Goal: Task Accomplishment & Management: Complete application form

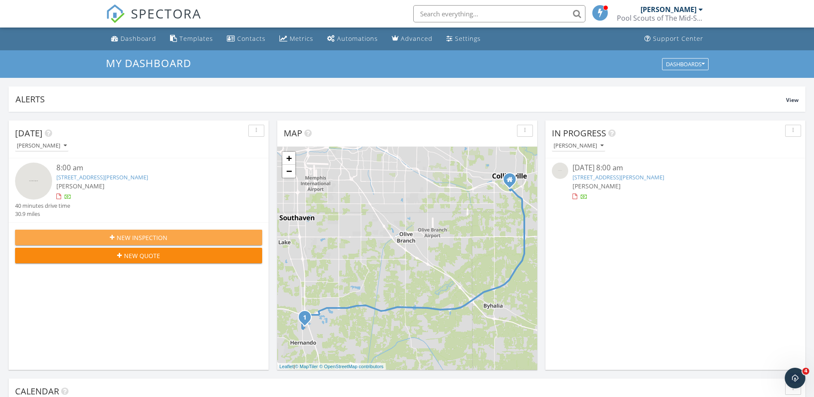
click at [207, 232] on button "New Inspection" at bounding box center [138, 237] width 247 height 15
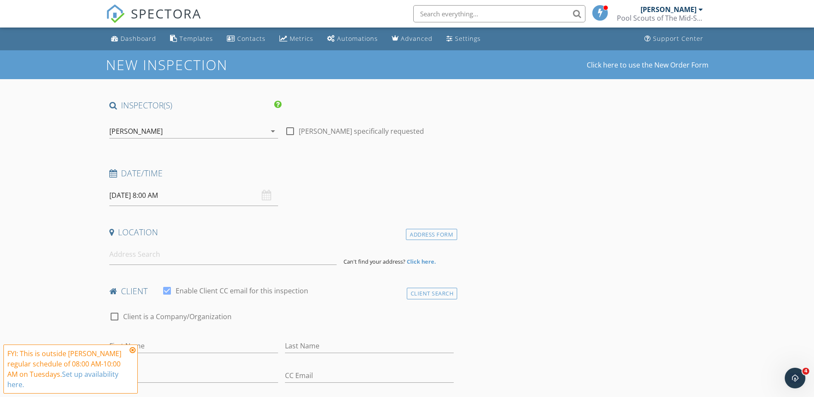
click at [183, 193] on input "09/30/2025 8:00 AM" at bounding box center [193, 195] width 169 height 21
select select "9"
click at [236, 213] on icon at bounding box center [234, 214] width 6 height 6
type input "10/01/2025 8:00 AM"
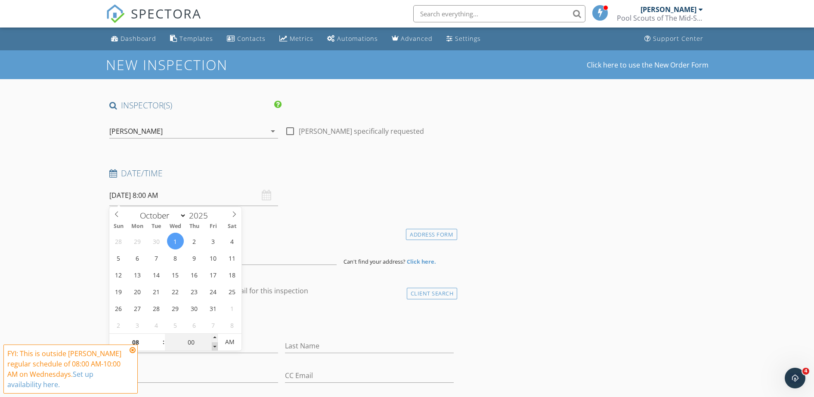
type input "07"
type input "55"
type input "10/01/2025 7:55 AM"
click at [215, 348] on span at bounding box center [215, 346] width 6 height 9
type input "08"
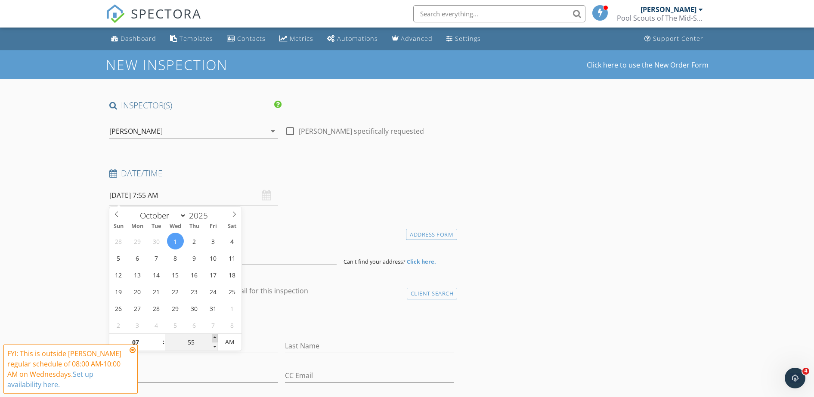
type input "00"
type input "10/01/2025 8:00 AM"
click at [215, 339] on span at bounding box center [215, 338] width 6 height 9
type input "05"
type input "10/01/2025 8:05 AM"
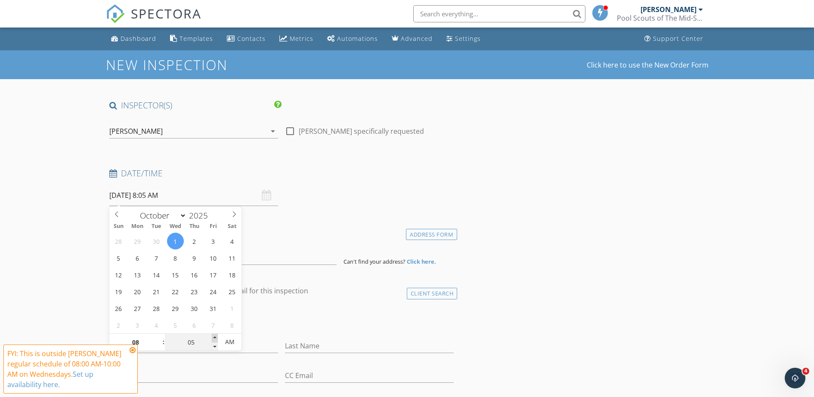
click at [215, 339] on span at bounding box center [215, 338] width 6 height 9
type input "10"
type input "10/01/2025 8:10 AM"
click at [215, 339] on span at bounding box center [215, 338] width 6 height 9
click at [146, 345] on input "08" at bounding box center [135, 342] width 53 height 17
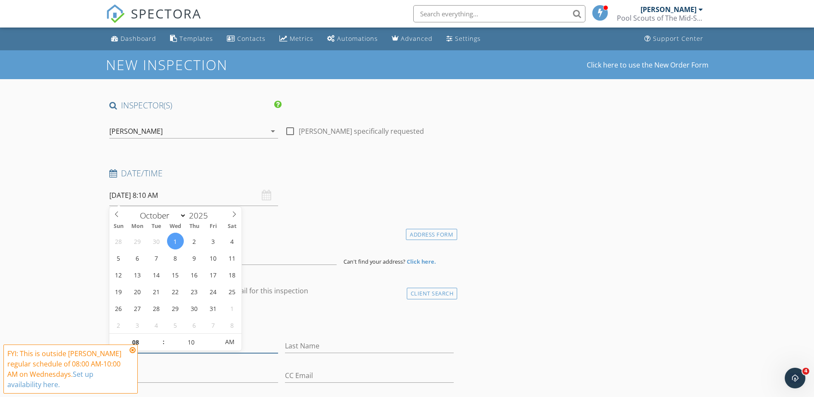
click at [158, 351] on input "First Name" at bounding box center [193, 346] width 169 height 14
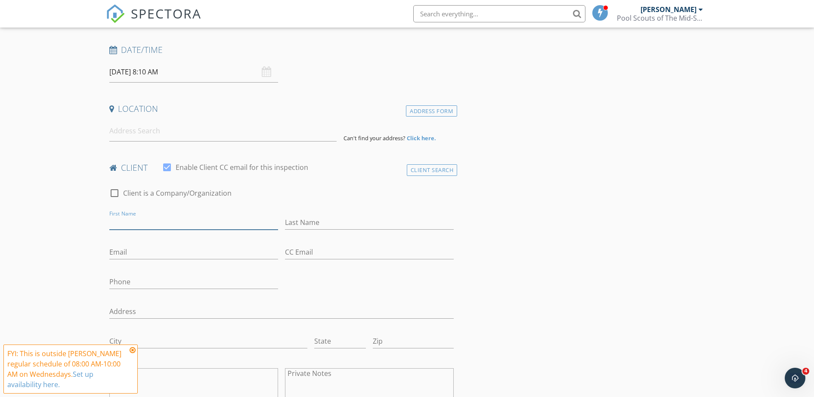
scroll to position [138, 0]
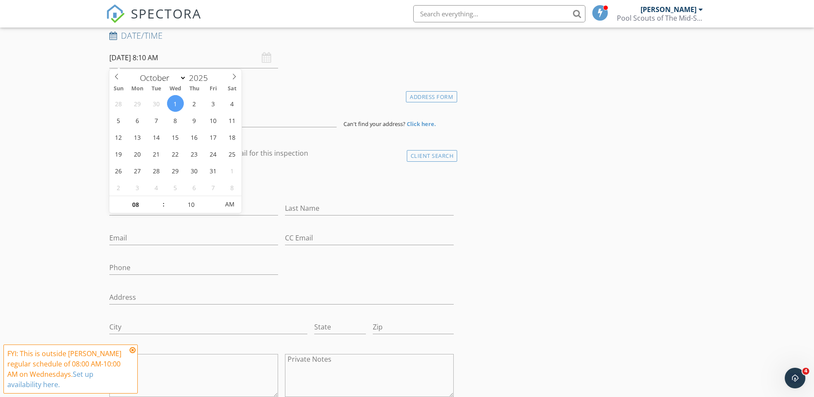
click at [188, 55] on input "10/01/2025 8:10 AM" at bounding box center [193, 57] width 169 height 21
click at [144, 206] on input "08" at bounding box center [135, 204] width 53 height 17
type input "09"
type input "15"
type input "10/01/2025 9:15 AM"
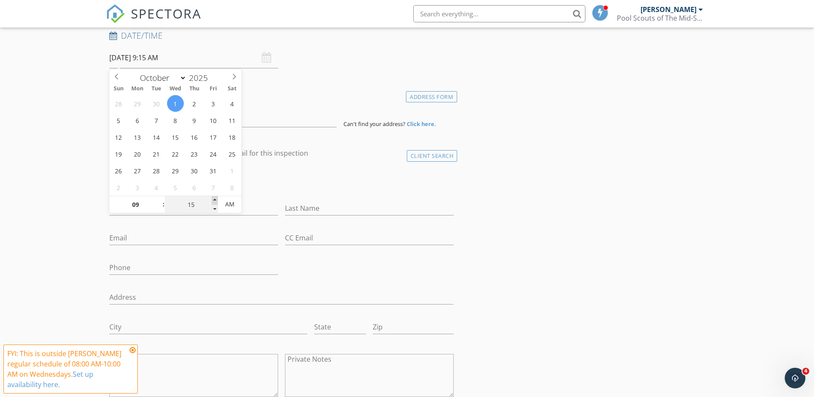
click at [213, 201] on span at bounding box center [215, 200] width 6 height 9
type input "10"
type input "10/01/2025 9:10 AM"
click at [214, 210] on span at bounding box center [215, 209] width 6 height 9
type input "05"
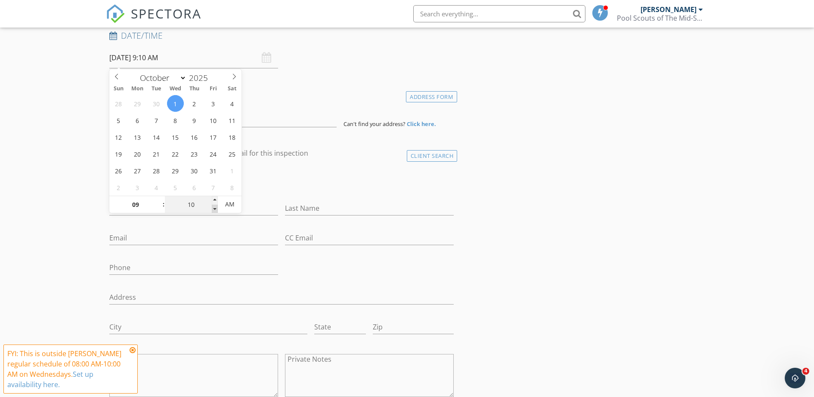
type input "10/01/2025 9:05 AM"
click at [214, 210] on span at bounding box center [215, 209] width 6 height 9
type input "00"
type input "10/01/2025 9:00 AM"
click at [214, 210] on span at bounding box center [215, 209] width 6 height 9
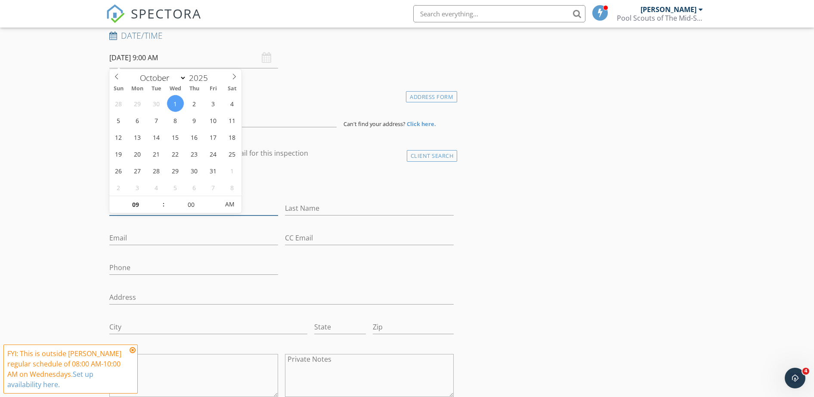
click at [265, 210] on input "First Name" at bounding box center [193, 208] width 169 height 14
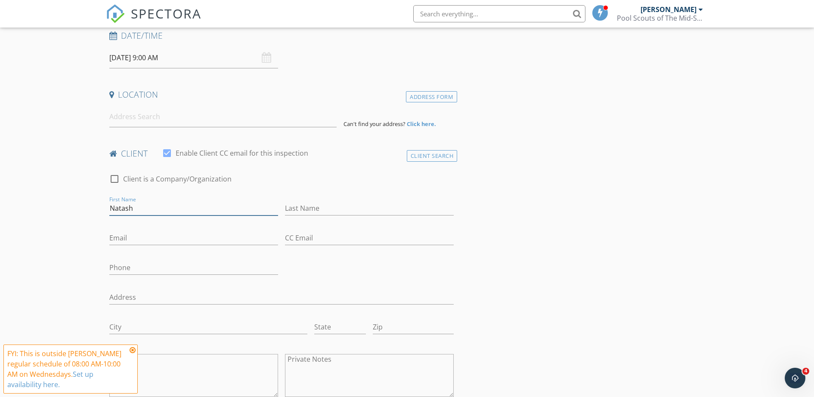
type input "Natasha"
type input "Sinclair"
type input "nlsinclair50@yahoo.com"
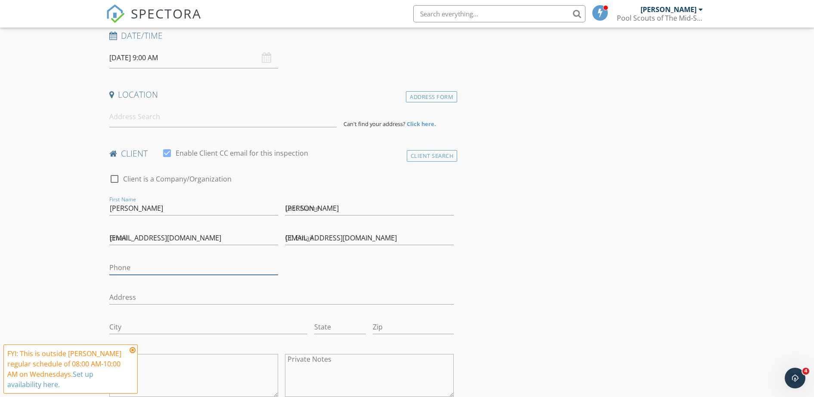
type input "206-491-3422"
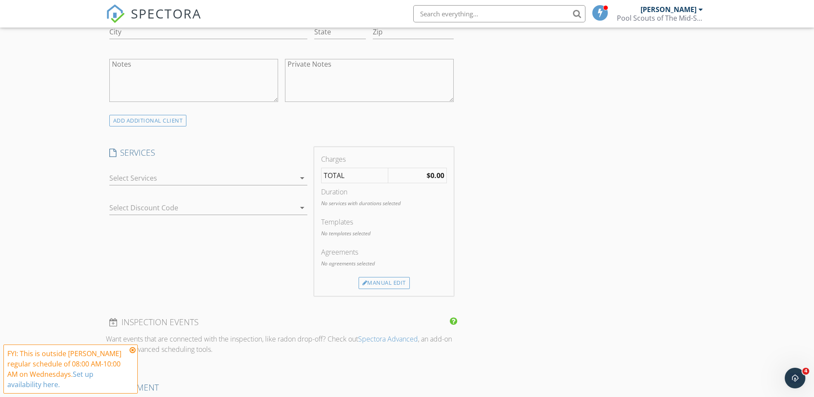
scroll to position [435, 0]
click at [278, 179] on div at bounding box center [202, 177] width 186 height 14
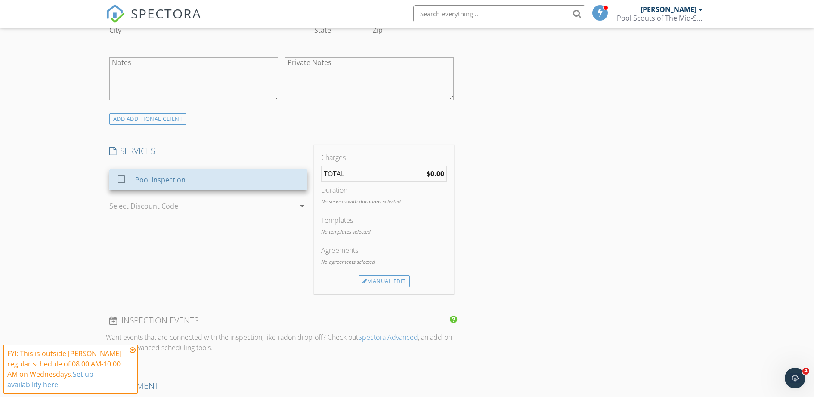
click at [278, 179] on div "Pool Inspection" at bounding box center [217, 179] width 165 height 17
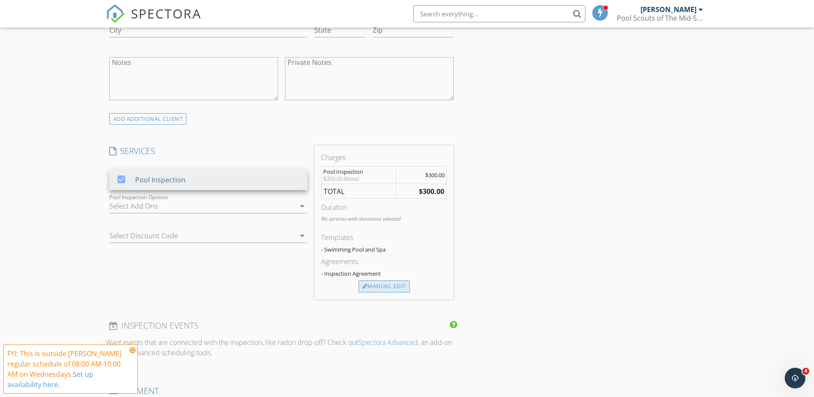
click at [376, 290] on div "Manual Edit" at bounding box center [383, 286] width 51 height 12
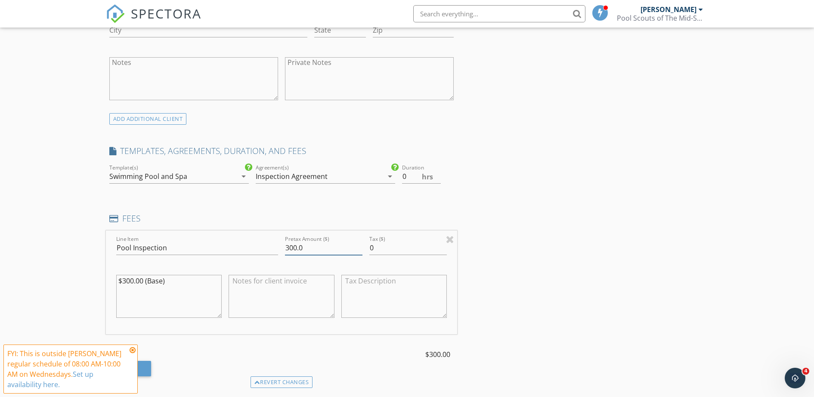
click at [296, 247] on input "300.0" at bounding box center [323, 248] width 77 height 14
type input "325.0"
click at [594, 223] on div "INSPECTOR(S) check_box Billy Ross PRIMARY Billy Ross arrow_drop_down check_box_…" at bounding box center [407, 340] width 602 height 1350
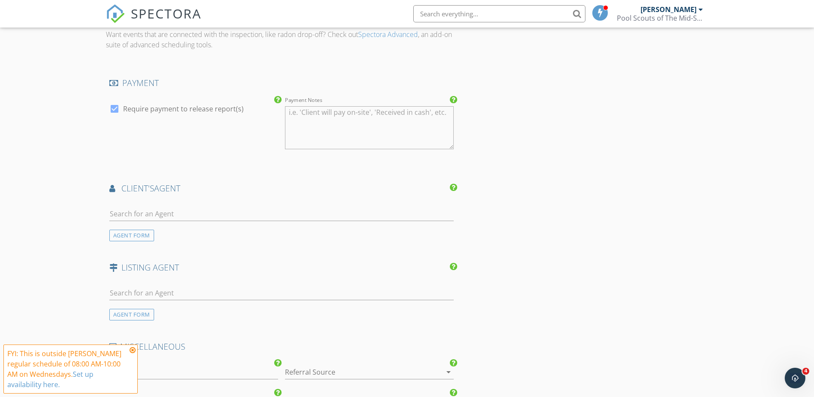
scroll to position [857, 0]
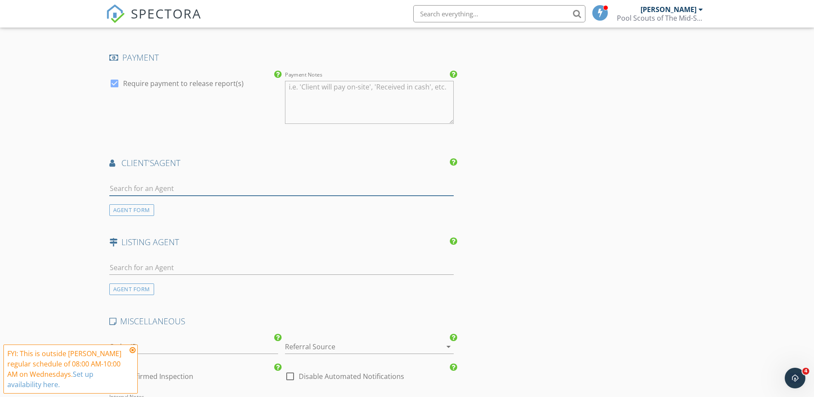
click at [173, 184] on input "text" at bounding box center [281, 189] width 345 height 14
type input "Eric B"
click at [182, 208] on li "Eric Bell Remax" at bounding box center [282, 208] width 344 height 24
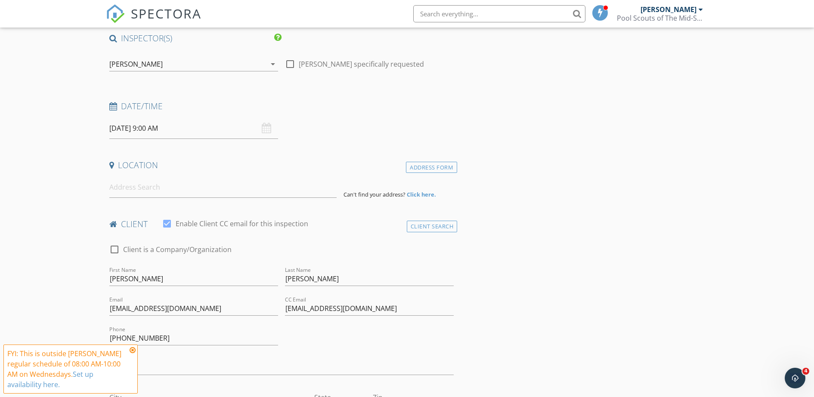
scroll to position [0, 0]
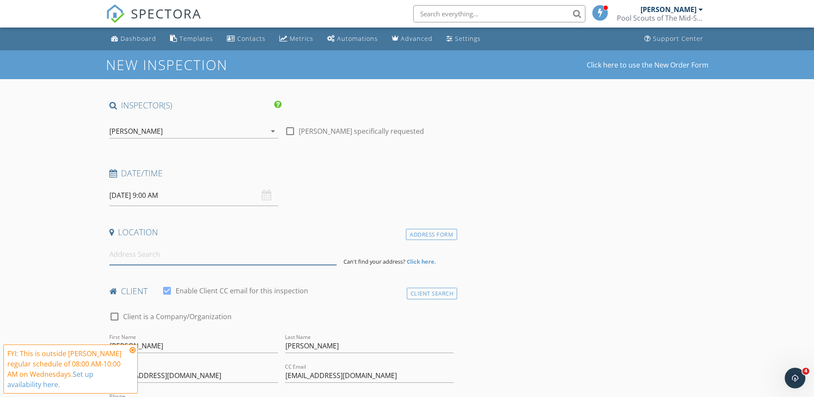
click at [236, 255] on input at bounding box center [222, 254] width 227 height 21
type input "11601 Amos Street, Eads, TN, USA"
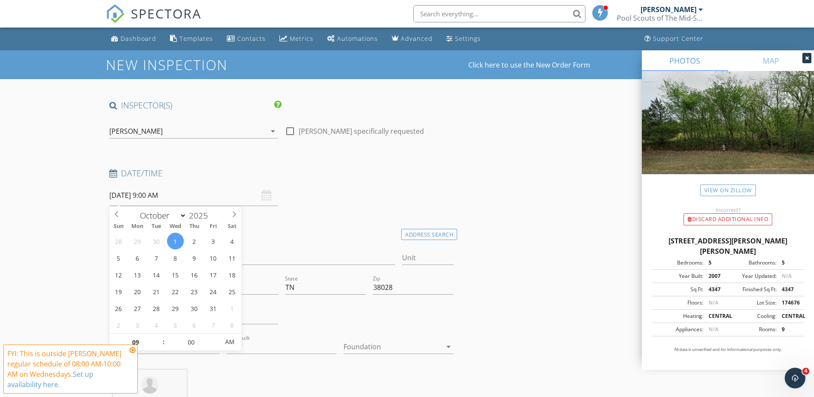
click at [192, 196] on input "10/01/2025 9:00 AM" at bounding box center [193, 195] width 169 height 21
click at [150, 345] on input "09" at bounding box center [135, 342] width 53 height 17
type input "10"
type input "10/01/2025 10:00 AM"
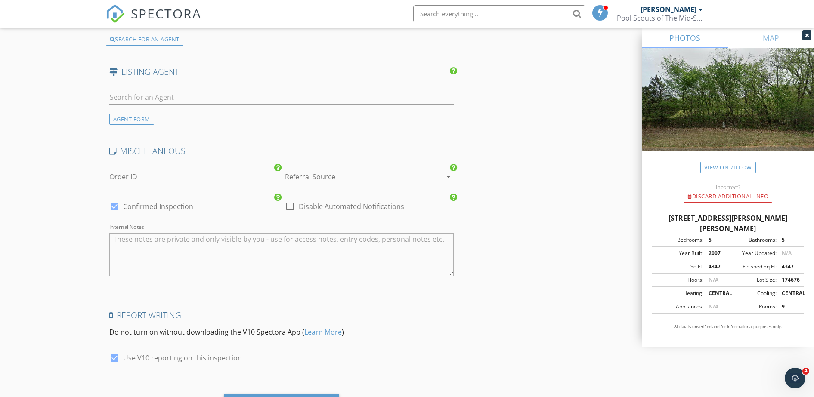
scroll to position [1505, 0]
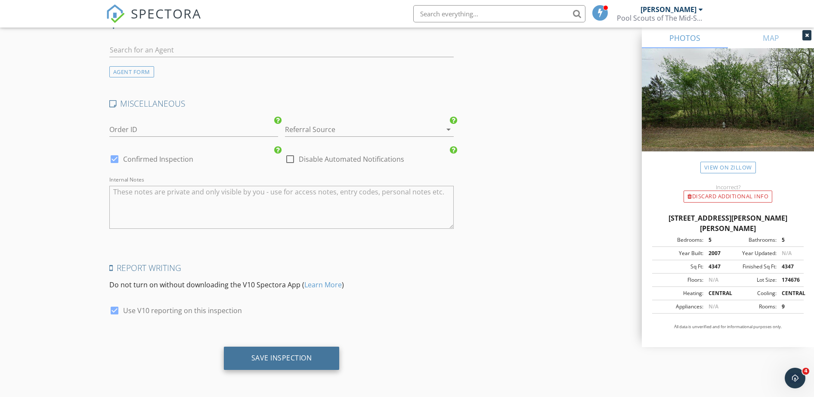
click at [313, 360] on div "Save Inspection" at bounding box center [282, 358] width 116 height 23
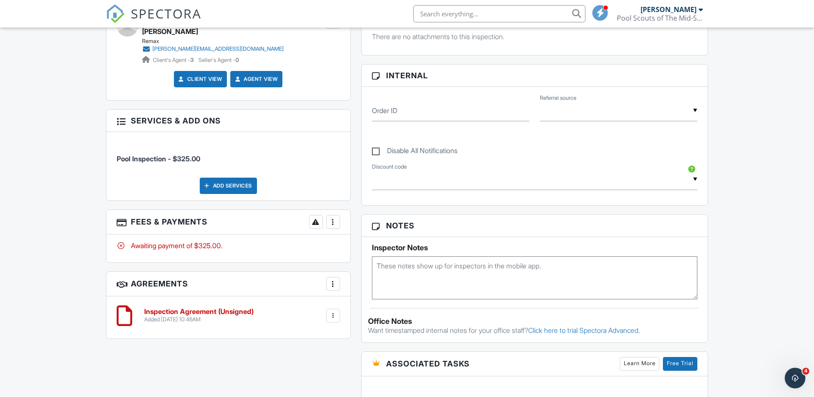
click at [331, 225] on div at bounding box center [333, 222] width 9 height 9
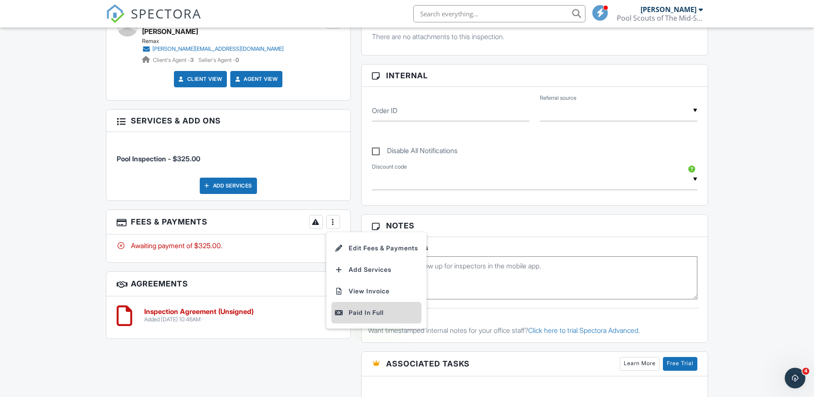
click at [361, 315] on div "Paid In Full" at bounding box center [376, 313] width 83 height 10
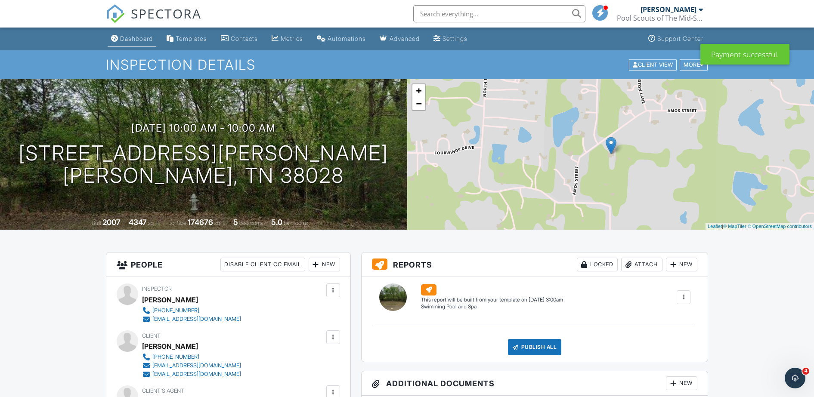
click at [135, 42] on link "Dashboard" at bounding box center [132, 39] width 49 height 16
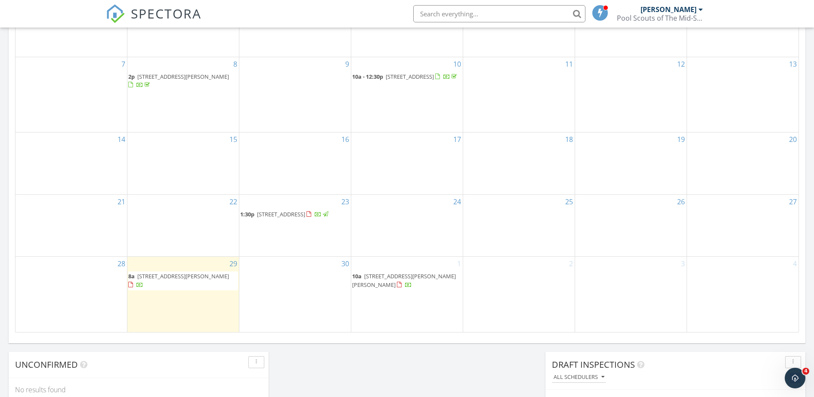
scroll to position [458, 0]
click at [130, 287] on div at bounding box center [130, 284] width 5 height 6
